Goal: Check status: Check status

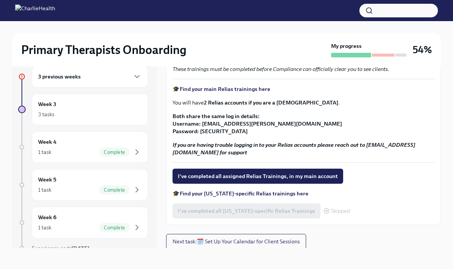
scroll to position [139, 0]
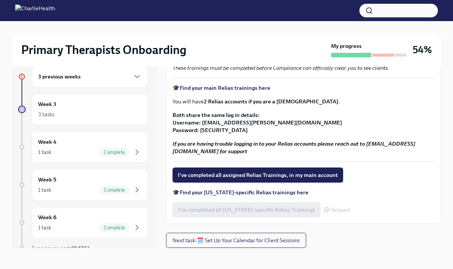
click at [252, 191] on strong "Find your [US_STATE]-specific Relias trainings here" at bounding box center [244, 192] width 129 height 7
click at [260, 177] on span "I've completed all assigned Relias Trainings, in my main account" at bounding box center [258, 175] width 160 height 8
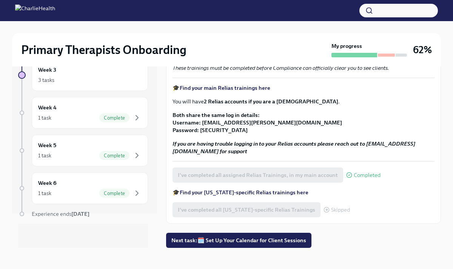
scroll to position [0, 0]
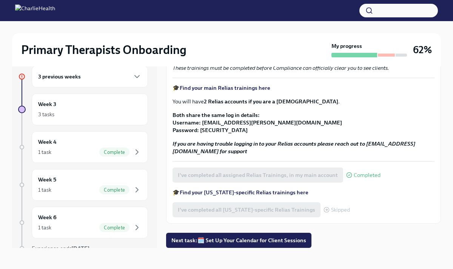
click at [90, 75] on div "3 previous weeks" at bounding box center [89, 76] width 103 height 9
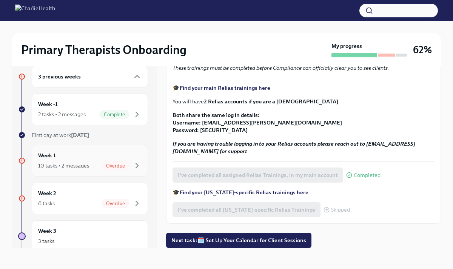
click at [97, 163] on div "10 tasks • 2 messages Overdue" at bounding box center [89, 165] width 103 height 9
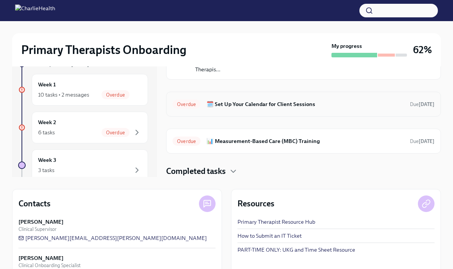
scroll to position [108, 0]
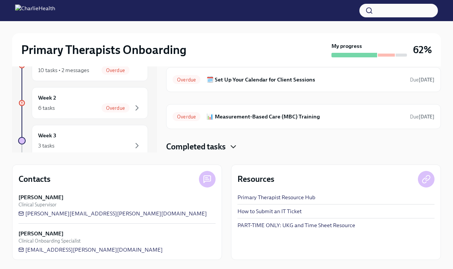
click at [231, 145] on icon "button" at bounding box center [233, 146] width 9 height 9
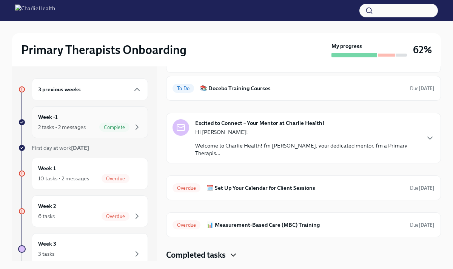
click at [102, 120] on div "Week -1 2 tasks • 2 messages Complete" at bounding box center [89, 122] width 103 height 19
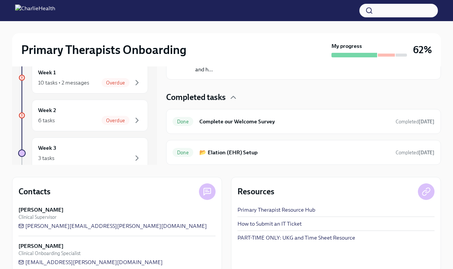
scroll to position [108, 0]
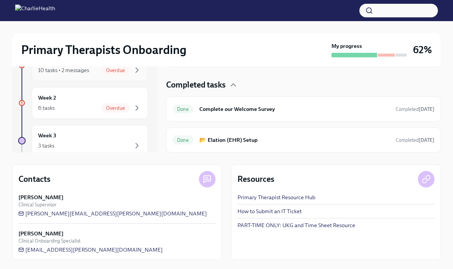
click at [78, 76] on div "Week 1 10 tasks • 2 messages Overdue" at bounding box center [90, 65] width 116 height 32
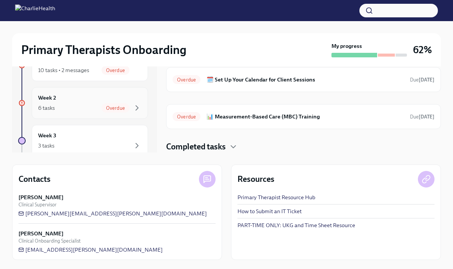
click at [77, 101] on div "Week 2 6 tasks Overdue" at bounding box center [89, 103] width 103 height 19
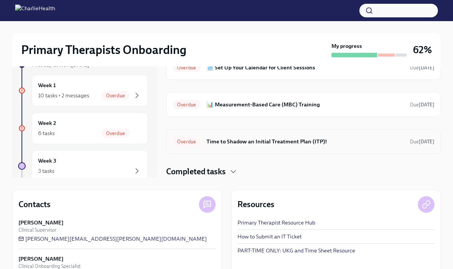
scroll to position [108, 0]
